Goal: Task Accomplishment & Management: Complete application form

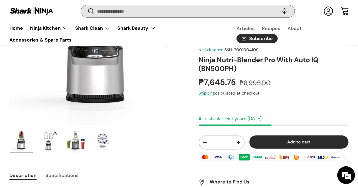
click at [179, 12] on input "Search" at bounding box center [188, 11] width 214 height 12
click at [179, 12] on input "*" at bounding box center [188, 11] width 214 height 12
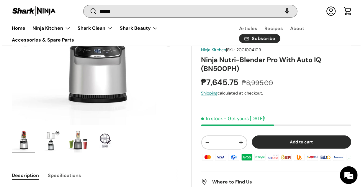
scroll to position [106, 0]
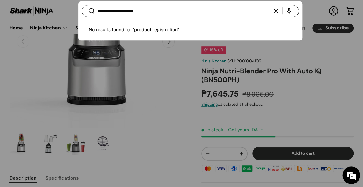
type input "**********"
click at [82, 5] on button "Search" at bounding box center [88, 12] width 13 height 14
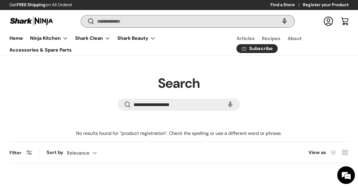
click at [208, 21] on input "Search" at bounding box center [188, 21] width 214 height 12
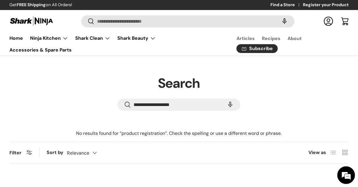
click at [41, 25] on img at bounding box center [31, 21] width 44 height 12
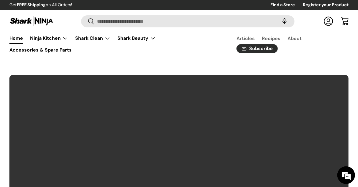
click at [334, 5] on link "Register your Product" at bounding box center [326, 5] width 46 height 6
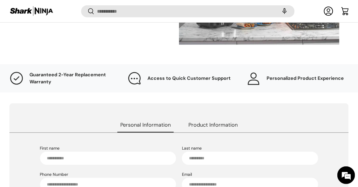
scroll to position [152, 0]
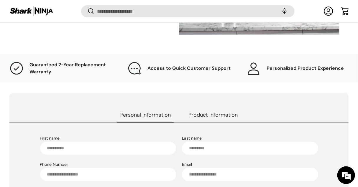
click at [208, 118] on span "Product Information" at bounding box center [213, 115] width 55 height 14
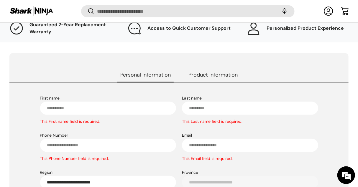
scroll to position [201, 0]
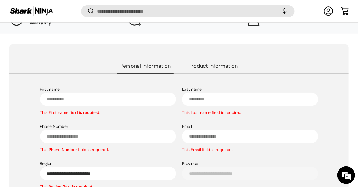
click at [158, 66] on span "Personal Information" at bounding box center [146, 66] width 56 height 14
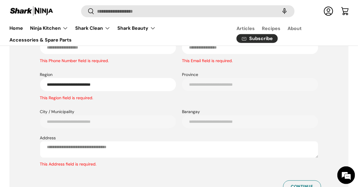
scroll to position [285, 0]
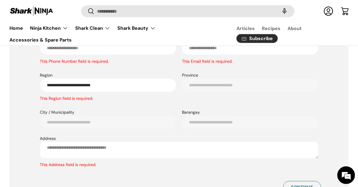
click at [51, 8] on img at bounding box center [31, 11] width 44 height 12
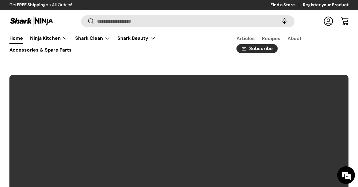
click at [292, 5] on link "Find a Store" at bounding box center [287, 5] width 32 height 6
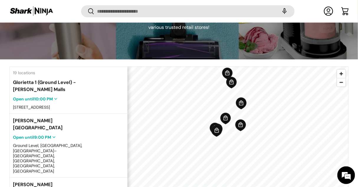
scroll to position [124, 0]
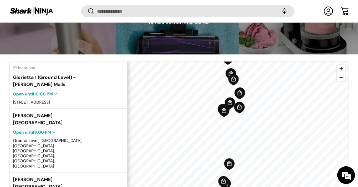
click at [23, 12] on img at bounding box center [31, 11] width 44 height 12
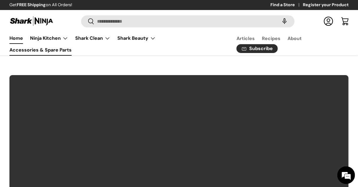
click at [51, 50] on link "Accessories & Spare Parts" at bounding box center [40, 50] width 62 height 12
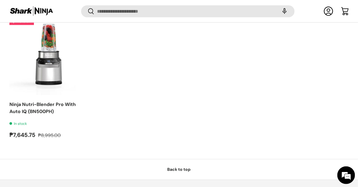
scroll to position [993, 0]
